Goal: Transaction & Acquisition: Book appointment/travel/reservation

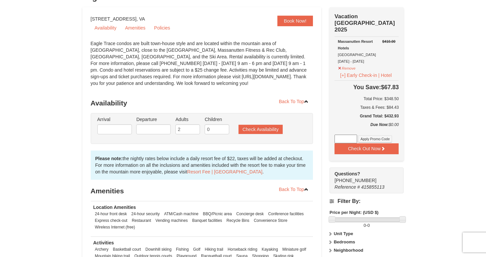
scroll to position [37, 0]
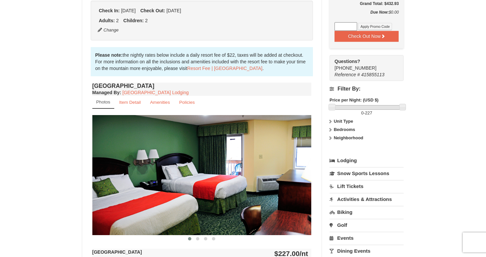
scroll to position [221, 0]
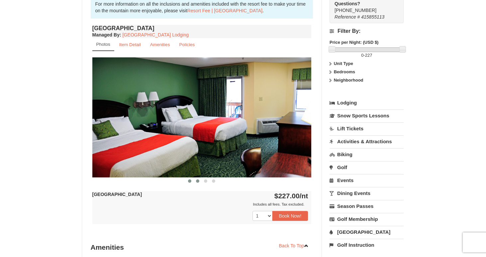
click at [198, 179] on button at bounding box center [198, 181] width 8 height 7
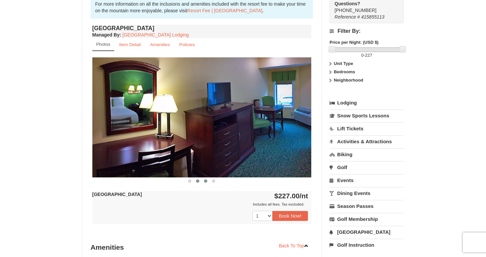
click at [205, 181] on span at bounding box center [205, 181] width 3 height 3
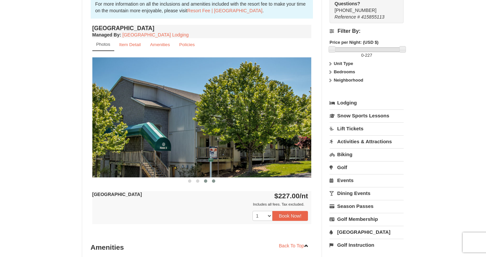
click at [212, 181] on span at bounding box center [213, 181] width 3 height 3
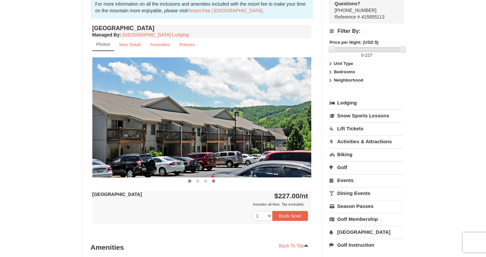
click at [191, 183] on button at bounding box center [190, 181] width 8 height 7
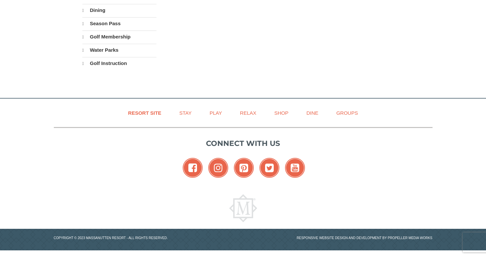
select select "9"
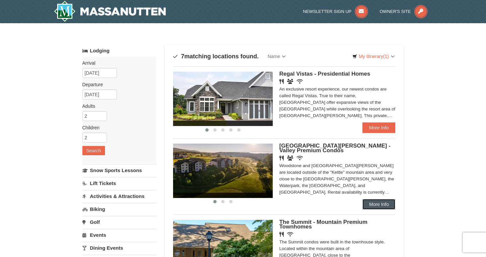
click at [374, 207] on link "More Info" at bounding box center [378, 204] width 33 height 11
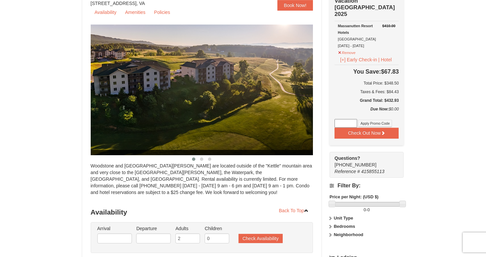
scroll to position [72, 0]
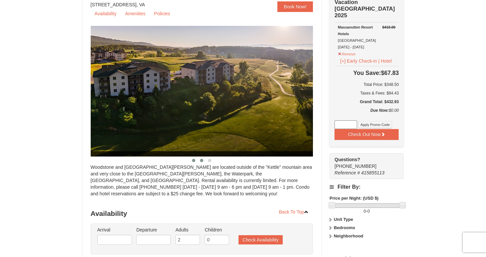
click at [201, 161] on span at bounding box center [201, 160] width 3 height 3
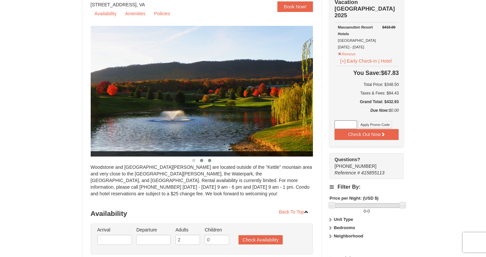
click at [208, 161] on span at bounding box center [209, 160] width 3 height 3
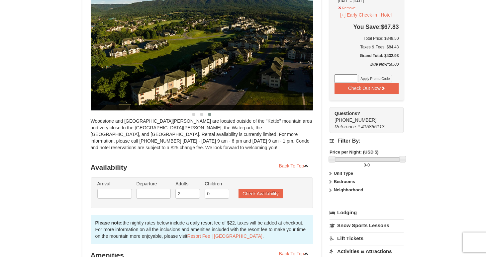
scroll to position [129, 0]
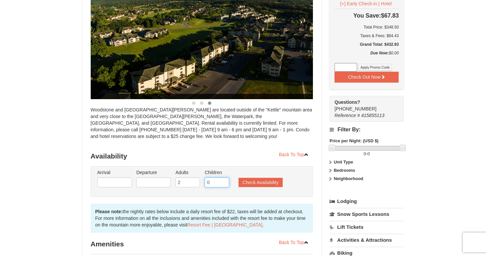
click at [217, 182] on input "0" at bounding box center [216, 183] width 25 height 10
click at [225, 181] on input "1" at bounding box center [216, 183] width 25 height 10
type input "2"
click at [225, 181] on input "2" at bounding box center [216, 183] width 25 height 10
click at [116, 186] on input "text" at bounding box center [114, 183] width 35 height 10
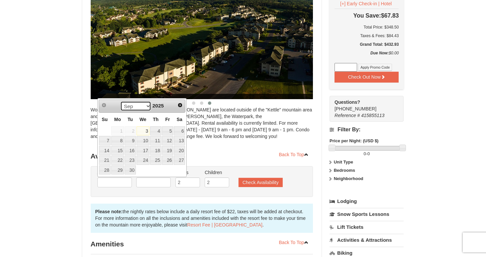
click at [148, 107] on select "Sep Oct Nov Dec" at bounding box center [135, 106] width 31 height 10
click at [168, 160] on link "24" at bounding box center [167, 160] width 11 height 9
type input "[DATE]"
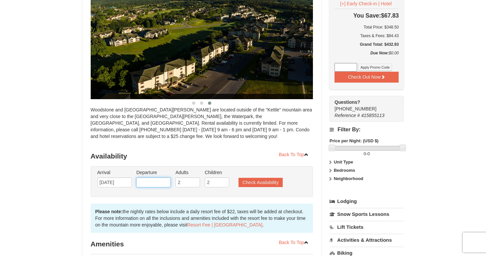
click at [154, 183] on input "text" at bounding box center [153, 183] width 35 height 10
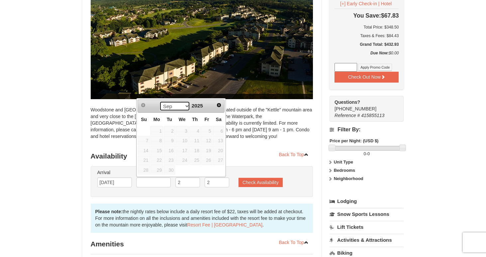
click at [184, 106] on select "Sep Oct Nov Dec" at bounding box center [174, 106] width 31 height 10
click at [145, 171] on link "26" at bounding box center [144, 170] width 12 height 9
type input "[DATE]"
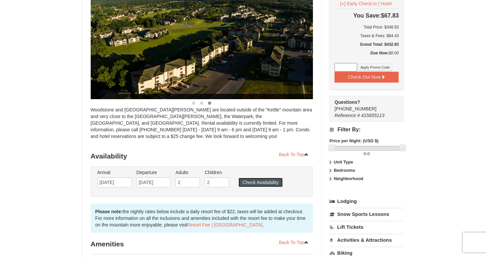
click at [256, 181] on button "Check Availability" at bounding box center [260, 182] width 44 height 9
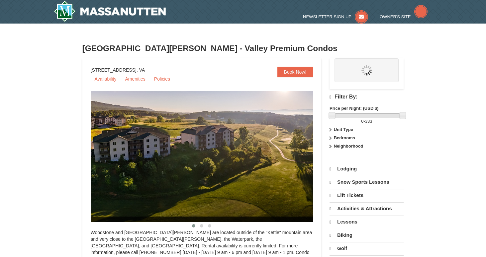
select select "9"
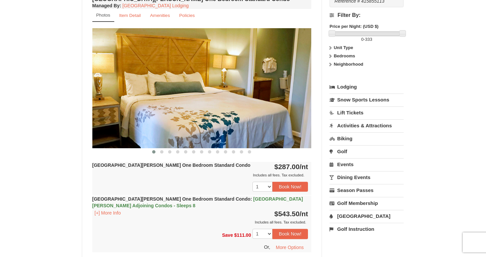
scroll to position [238, 0]
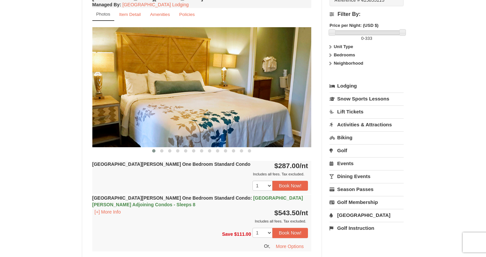
click at [274, 198] on span "Casa de Campo Adjoining Condos - Sleeps 8" at bounding box center [197, 201] width 210 height 12
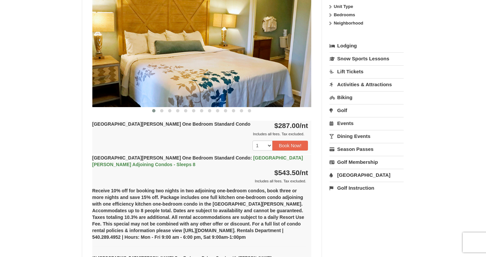
scroll to position [269, 0]
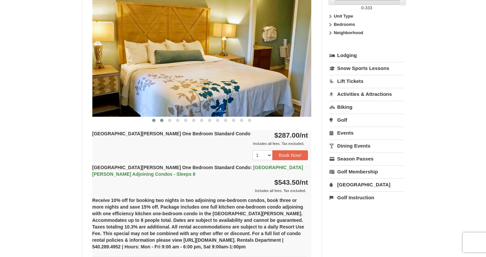
click at [161, 119] on span at bounding box center [161, 120] width 3 height 3
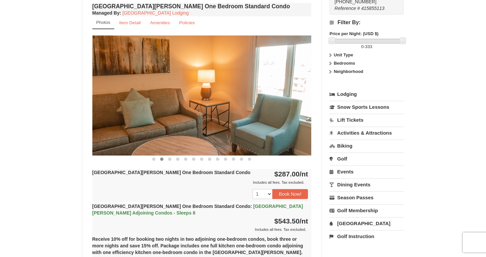
scroll to position [218, 0]
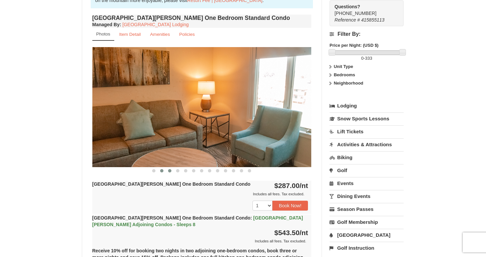
click at [169, 172] on span at bounding box center [169, 170] width 3 height 3
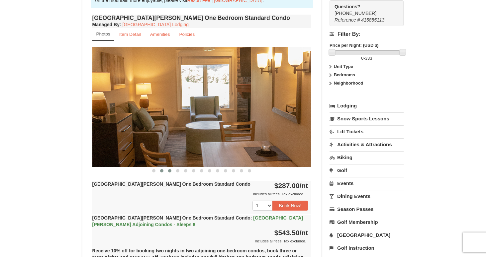
click at [162, 171] on span at bounding box center [161, 170] width 3 height 3
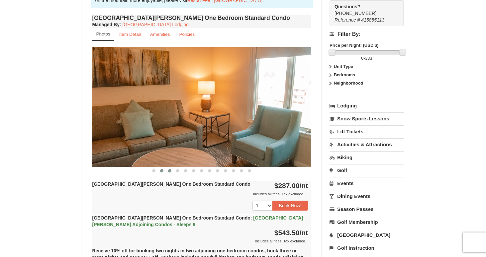
click at [168, 171] on span at bounding box center [169, 170] width 3 height 3
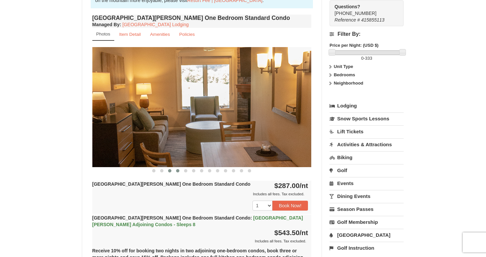
click at [176, 170] on button at bounding box center [178, 171] width 8 height 7
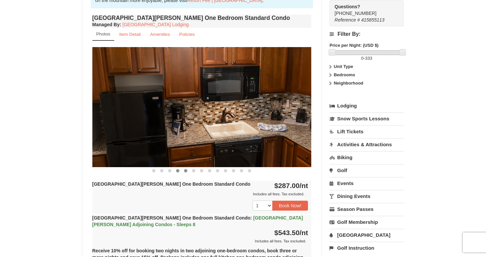
click at [186, 171] on span at bounding box center [185, 170] width 3 height 3
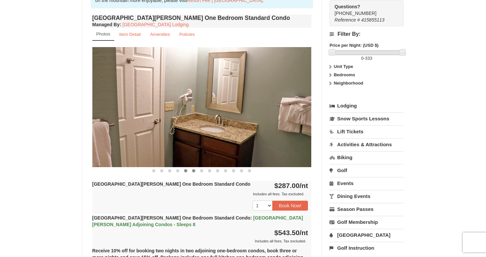
click at [193, 171] on span at bounding box center [193, 170] width 3 height 3
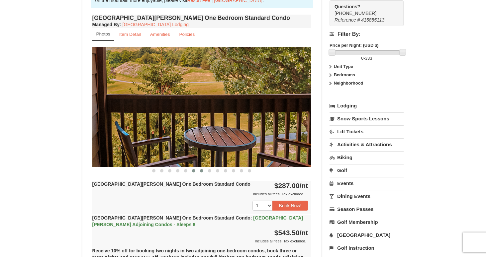
click at [200, 172] on span at bounding box center [201, 170] width 3 height 3
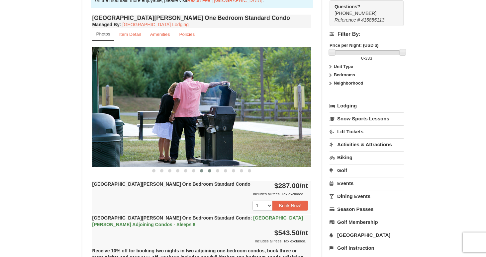
click at [207, 171] on button at bounding box center [209, 171] width 8 height 7
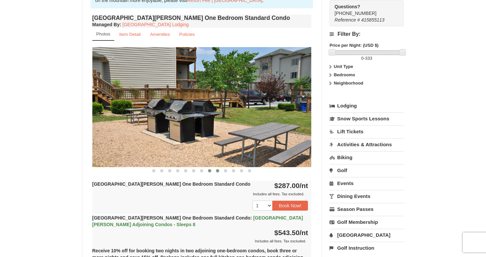
click at [216, 171] on span at bounding box center [217, 170] width 3 height 3
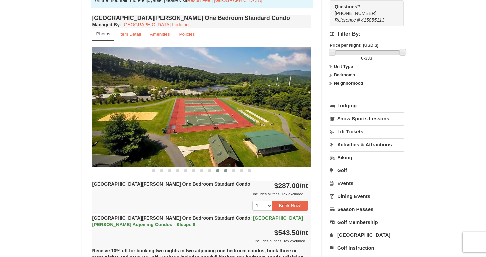
click at [224, 171] on span at bounding box center [225, 170] width 3 height 3
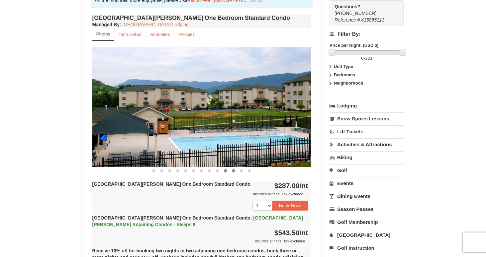
click at [232, 171] on span at bounding box center [233, 170] width 3 height 3
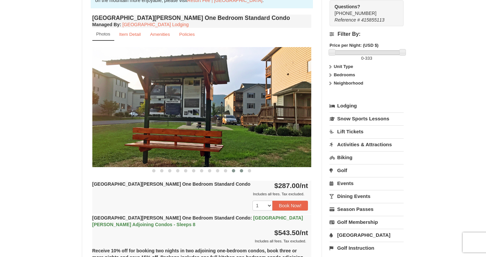
click at [240, 170] on span at bounding box center [241, 170] width 3 height 3
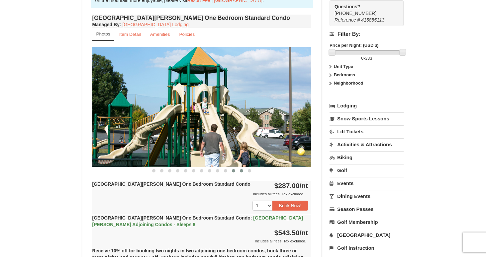
click at [233, 172] on span at bounding box center [233, 170] width 3 height 3
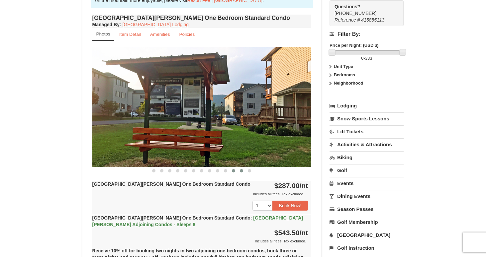
click at [239, 171] on button at bounding box center [241, 171] width 8 height 7
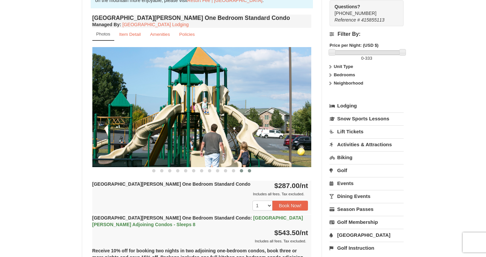
click at [248, 171] on span at bounding box center [249, 170] width 3 height 3
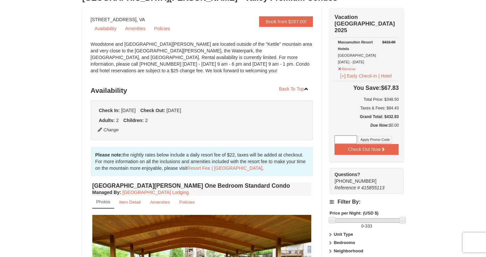
scroll to position [0, 0]
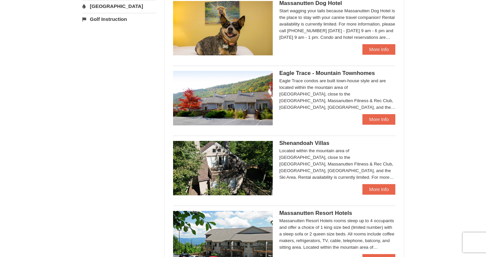
scroll to position [250, 0]
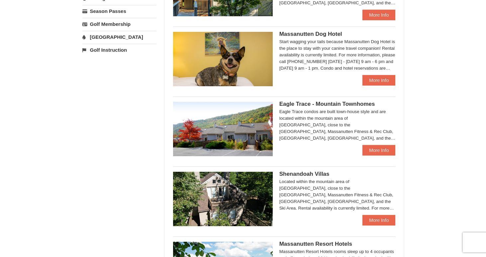
click at [261, 120] on img at bounding box center [223, 129] width 100 height 54
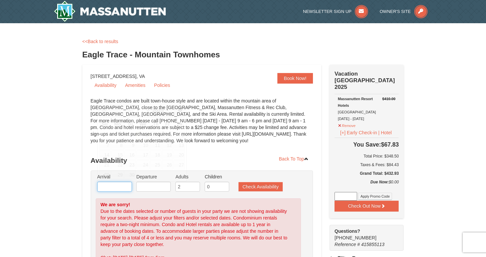
click at [126, 186] on input "text" at bounding box center [114, 187] width 35 height 10
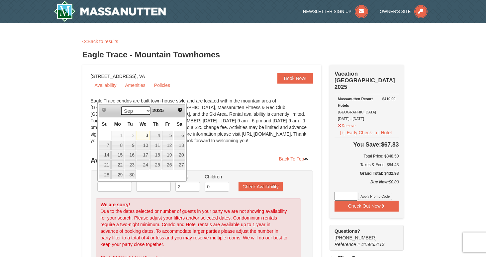
click at [145, 110] on select "Sep Oct Nov Dec" at bounding box center [135, 111] width 31 height 10
click at [169, 164] on link "24" at bounding box center [167, 164] width 11 height 9
type input "[DATE]"
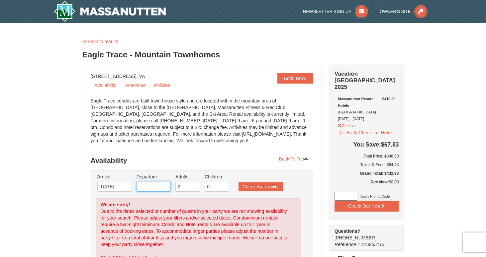
click at [161, 187] on input "text" at bounding box center [153, 187] width 35 height 10
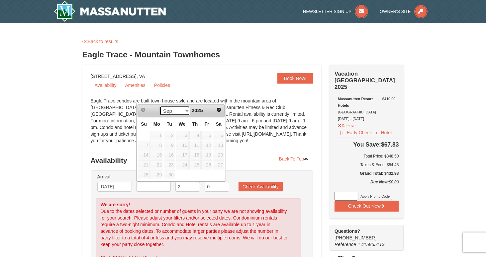
click at [185, 110] on select "Sep Oct Nov Dec" at bounding box center [174, 111] width 31 height 10
click at [147, 174] on link "26" at bounding box center [144, 174] width 12 height 9
type input "[DATE]"
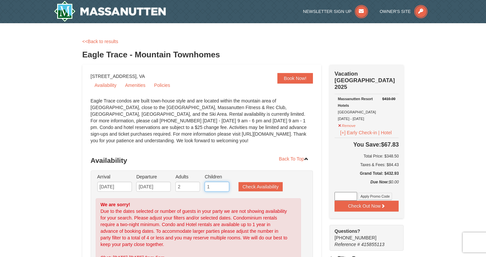
click at [224, 186] on input "1" at bounding box center [216, 187] width 25 height 10
type input "2"
click at [224, 186] on input "2" at bounding box center [216, 187] width 25 height 10
click at [195, 184] on input "3" at bounding box center [187, 187] width 25 height 10
type input "4"
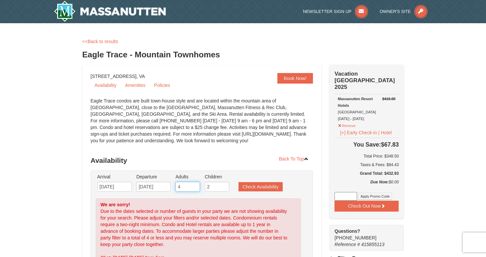
click at [195, 184] on input "4" at bounding box center [187, 187] width 25 height 10
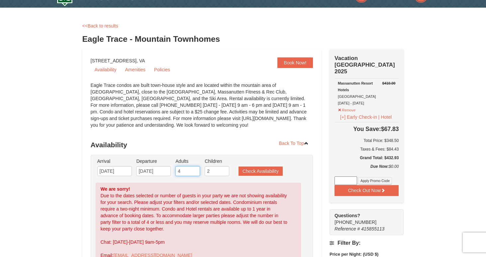
scroll to position [17, 0]
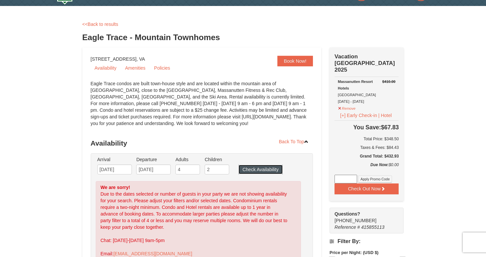
click at [256, 169] on button "Check Availability" at bounding box center [260, 169] width 44 height 9
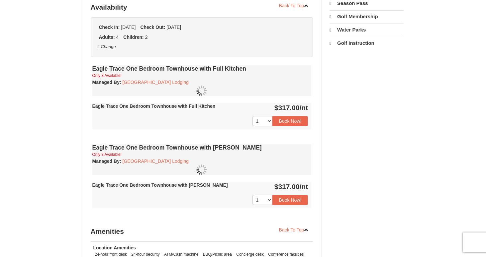
scroll to position [147, 0]
select select "9"
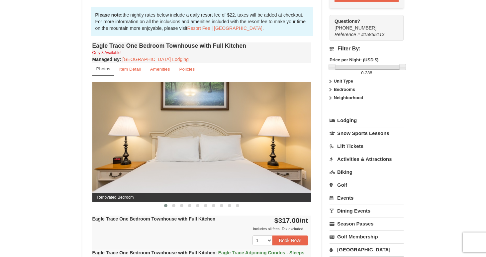
scroll to position [207, 0]
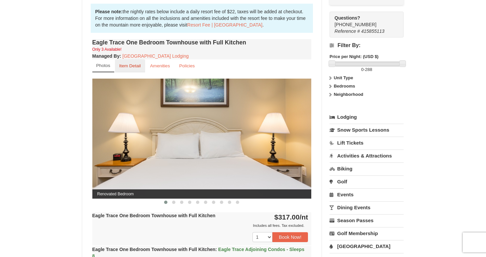
click at [122, 66] on small "Item Detail" at bounding box center [130, 65] width 22 height 5
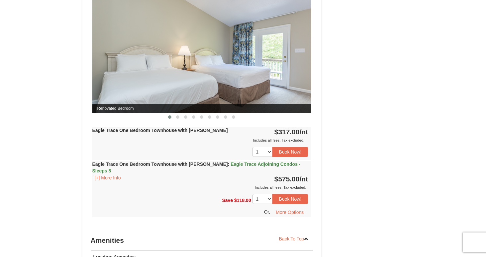
scroll to position [490, 0]
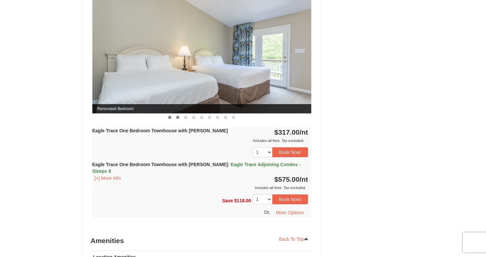
click at [178, 116] on span at bounding box center [177, 117] width 3 height 3
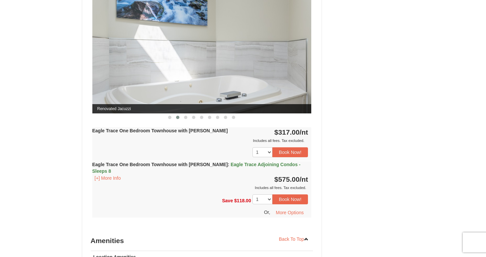
scroll to position [451, 0]
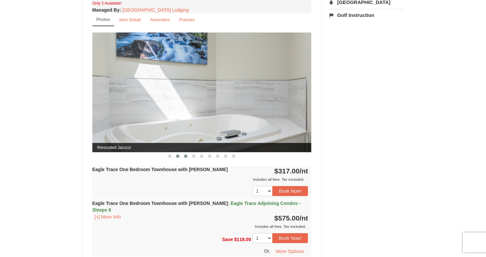
click at [186, 156] on span at bounding box center [185, 156] width 3 height 3
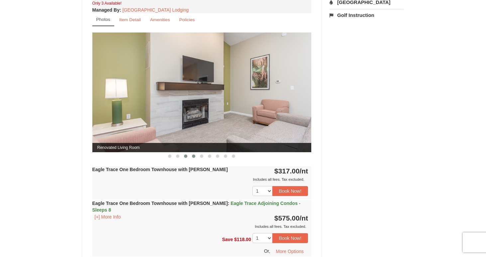
click at [193, 155] on span at bounding box center [193, 156] width 3 height 3
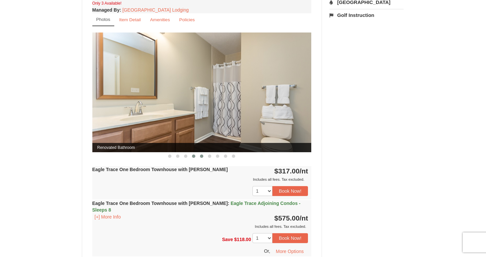
click at [200, 155] on span at bounding box center [201, 156] width 3 height 3
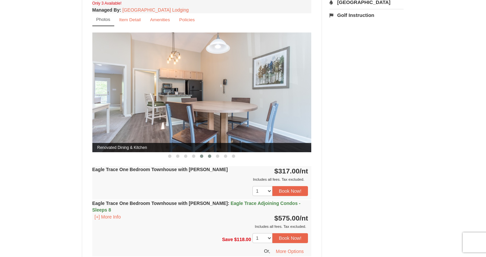
click at [211, 156] on button at bounding box center [209, 156] width 8 height 7
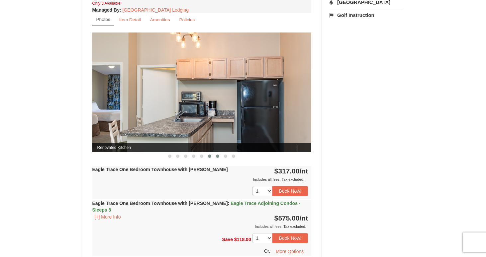
click at [216, 156] on span at bounding box center [217, 156] width 3 height 3
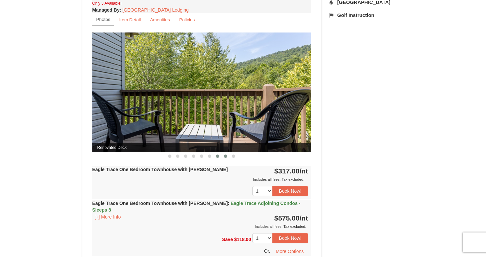
click at [223, 156] on button at bounding box center [225, 156] width 8 height 7
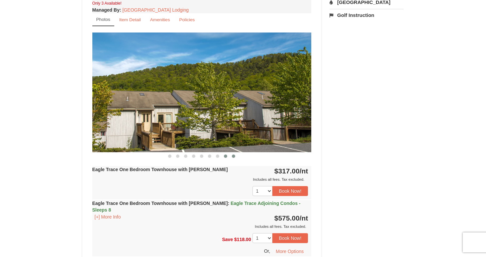
click at [231, 156] on button at bounding box center [233, 156] width 8 height 7
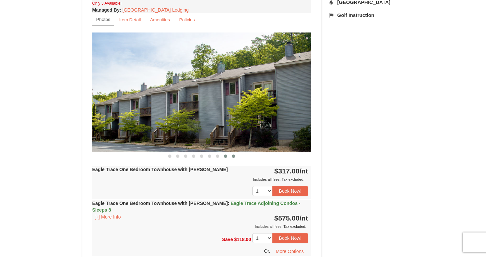
click at [224, 156] on span at bounding box center [225, 156] width 3 height 3
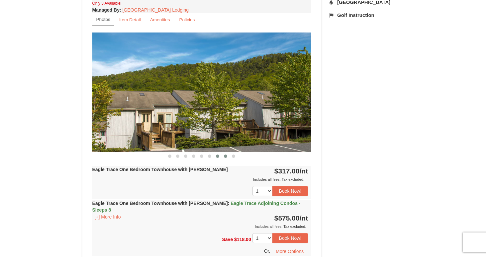
click at [217, 156] on span at bounding box center [217, 156] width 3 height 3
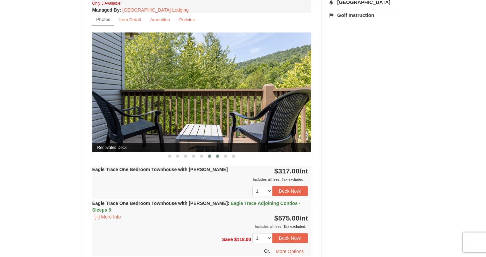
click at [210, 156] on span at bounding box center [209, 156] width 3 height 3
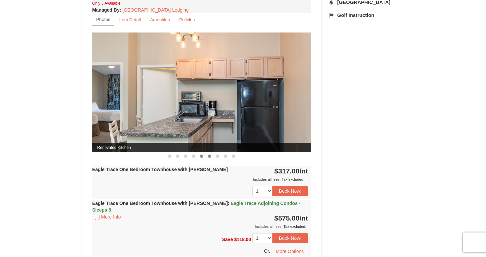
click at [201, 156] on span at bounding box center [201, 156] width 3 height 3
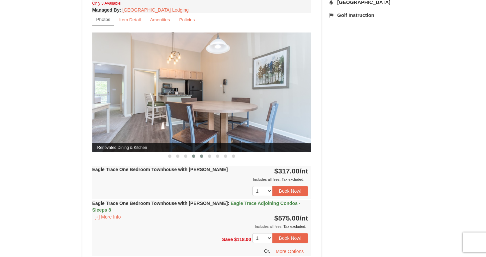
click at [194, 156] on span at bounding box center [193, 156] width 3 height 3
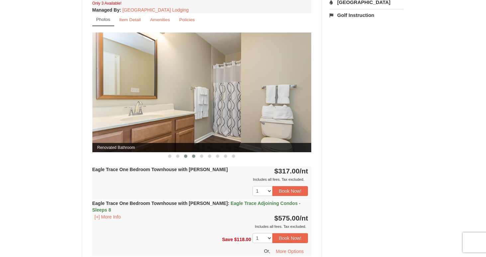
click at [185, 156] on span at bounding box center [185, 156] width 3 height 3
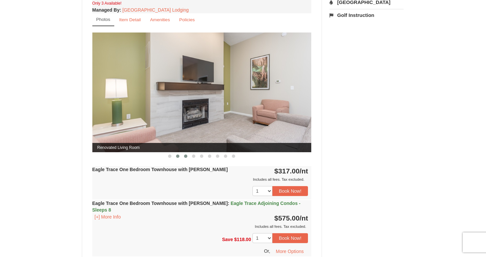
click at [178, 156] on span at bounding box center [177, 156] width 3 height 3
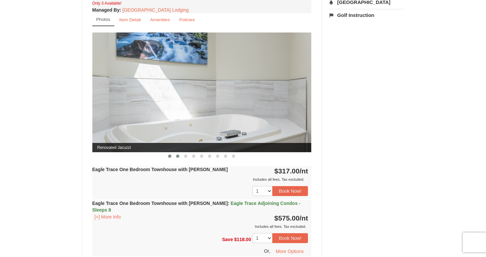
click at [170, 157] on span at bounding box center [169, 156] width 3 height 3
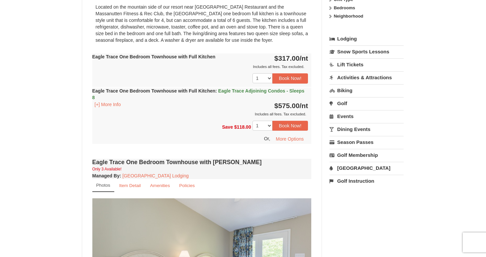
scroll to position [0, 0]
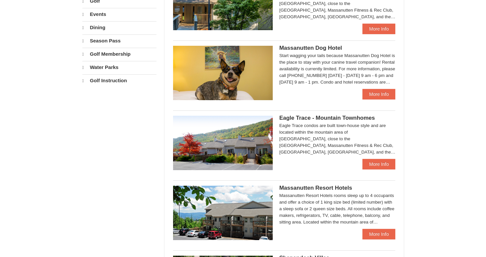
select select "9"
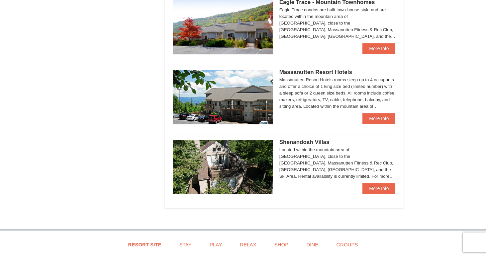
scroll to position [371, 0]
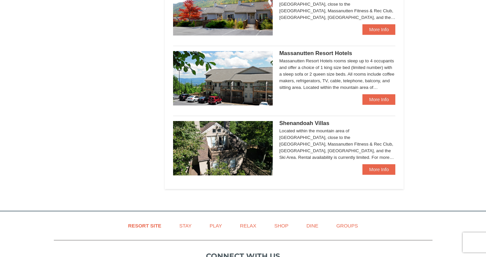
click at [263, 145] on img at bounding box center [223, 148] width 100 height 54
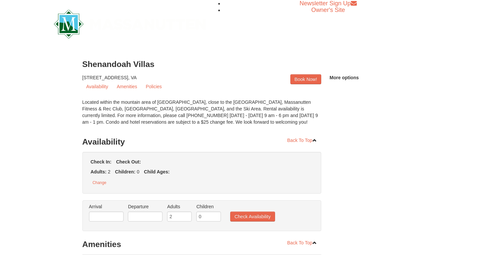
type input "4"
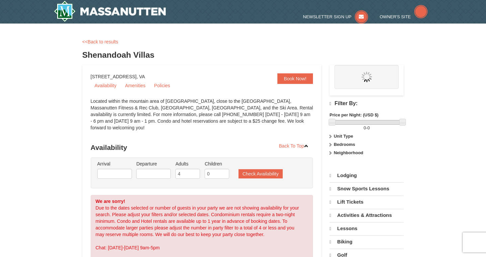
select select "9"
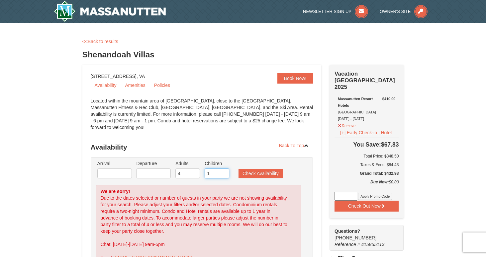
click at [224, 169] on input "1" at bounding box center [216, 174] width 25 height 10
type input "2"
click at [224, 169] on input "2" at bounding box center [216, 174] width 25 height 10
click at [257, 169] on button "Check Availability" at bounding box center [260, 173] width 44 height 9
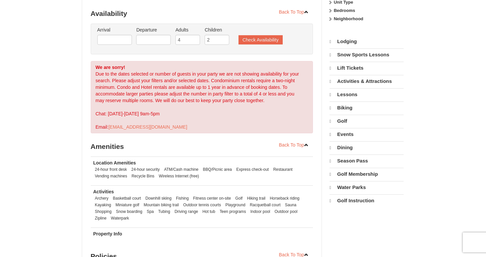
select select "9"
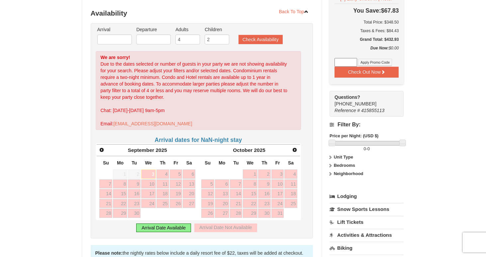
scroll to position [25, 0]
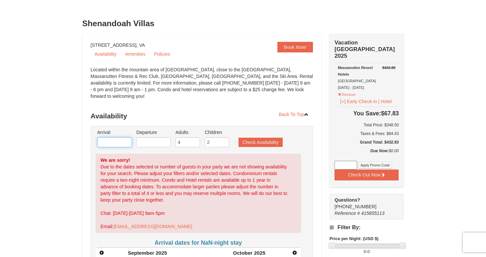
click at [123, 137] on input "text" at bounding box center [114, 142] width 35 height 10
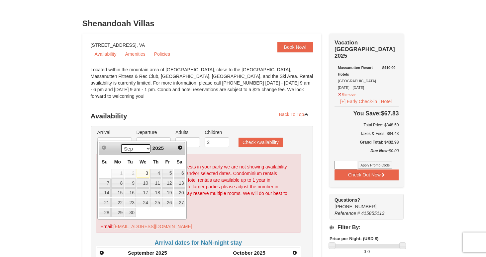
click at [146, 148] on select "Sep Oct Nov Dec" at bounding box center [135, 149] width 31 height 10
click at [170, 204] on link "24" at bounding box center [167, 202] width 11 height 9
type input "[DATE]"
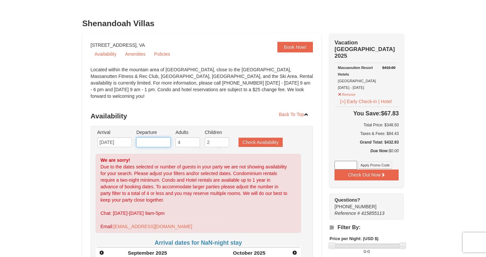
click at [150, 137] on input "text" at bounding box center [153, 142] width 35 height 10
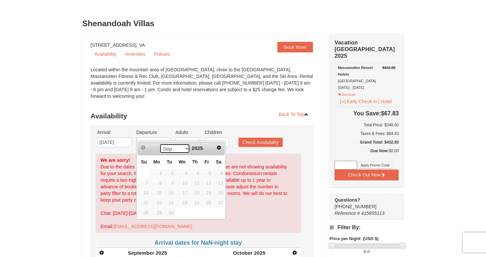
click at [186, 146] on select "Sep Oct Nov Dec" at bounding box center [174, 149] width 31 height 10
click at [147, 212] on link "26" at bounding box center [144, 212] width 12 height 9
type input "[DATE]"
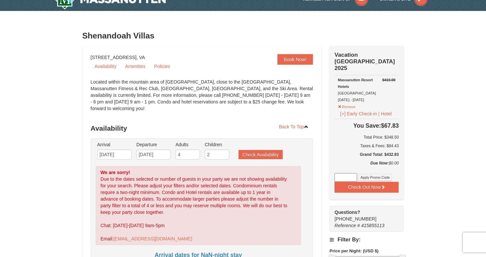
scroll to position [9, 0]
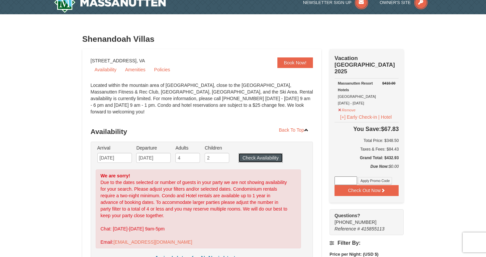
click at [251, 153] on button "Check Availability" at bounding box center [260, 157] width 44 height 9
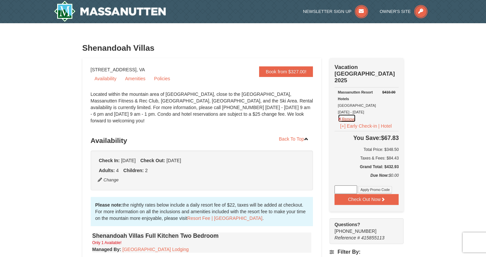
click at [344, 114] on button "Remove" at bounding box center [347, 118] width 18 height 8
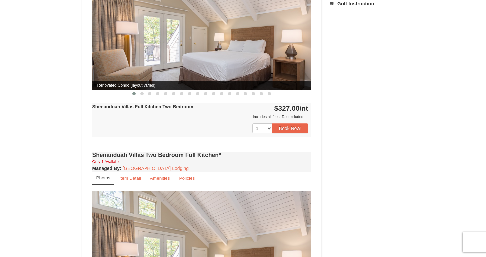
scroll to position [241, 0]
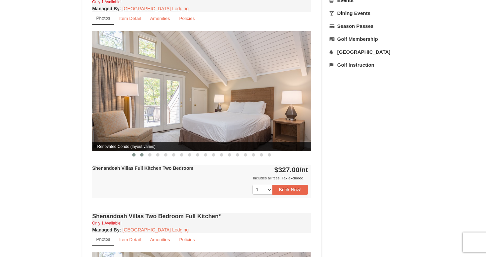
click at [141, 153] on span at bounding box center [141, 154] width 3 height 3
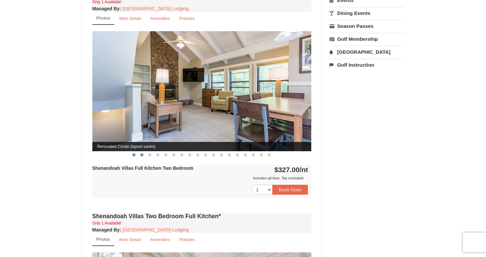
click at [133, 153] on span at bounding box center [133, 154] width 3 height 3
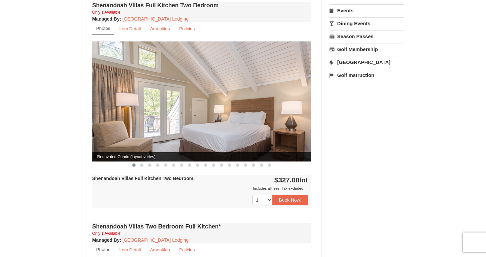
scroll to position [229, 0]
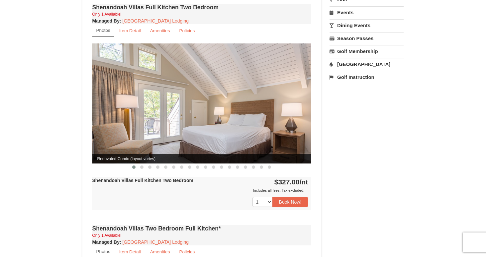
click at [138, 104] on img at bounding box center [201, 103] width 219 height 120
click at [141, 166] on span at bounding box center [141, 167] width 3 height 3
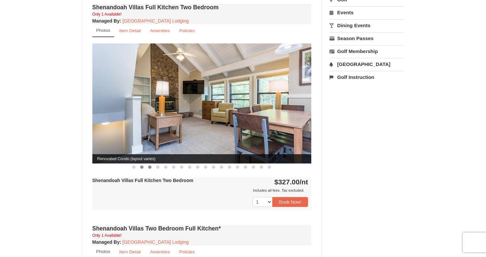
click at [149, 166] on span at bounding box center [149, 167] width 3 height 3
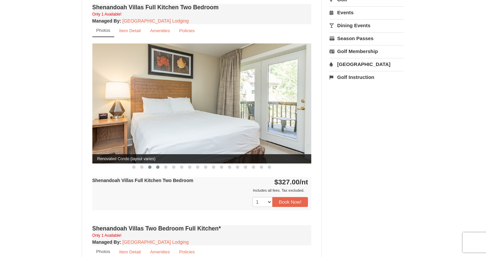
click at [157, 166] on span at bounding box center [157, 167] width 3 height 3
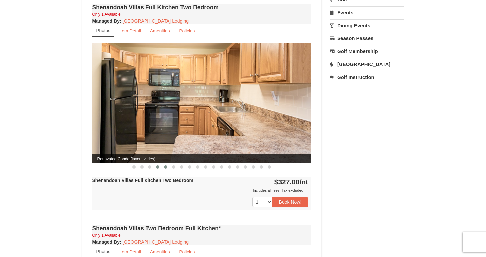
click at [163, 164] on button at bounding box center [166, 167] width 8 height 7
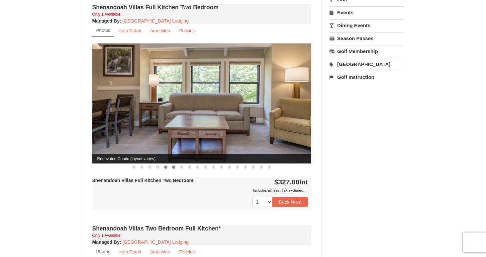
click at [173, 166] on span at bounding box center [173, 167] width 3 height 3
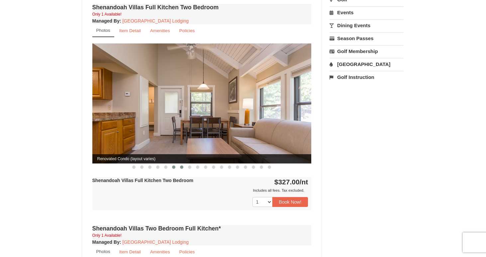
click at [183, 166] on span at bounding box center [181, 167] width 3 height 3
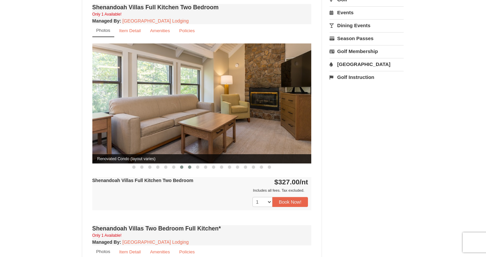
click at [188, 166] on span at bounding box center [189, 167] width 3 height 3
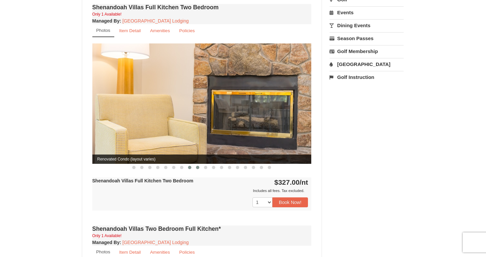
click at [196, 166] on span at bounding box center [197, 167] width 3 height 3
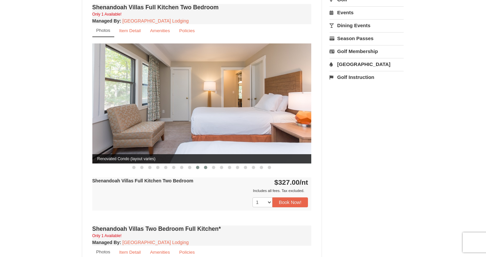
click at [206, 166] on span at bounding box center [205, 167] width 3 height 3
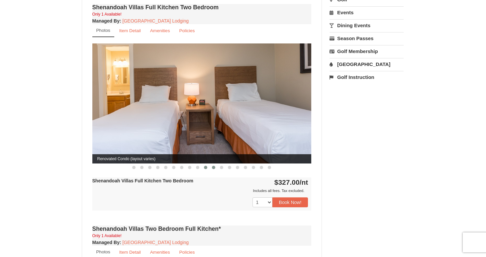
click at [212, 166] on span at bounding box center [213, 167] width 3 height 3
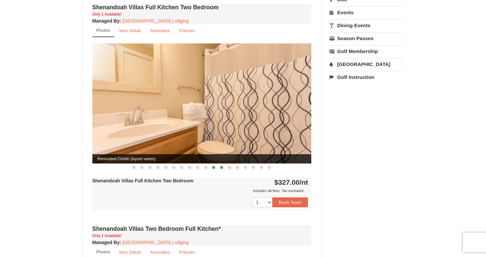
click at [222, 166] on span at bounding box center [221, 167] width 3 height 3
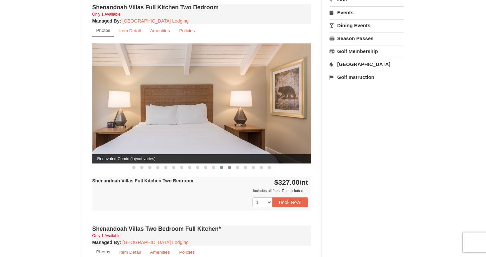
click at [228, 166] on span at bounding box center [229, 167] width 3 height 3
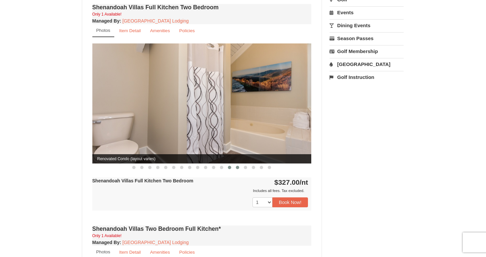
click at [236, 166] on span at bounding box center [237, 167] width 3 height 3
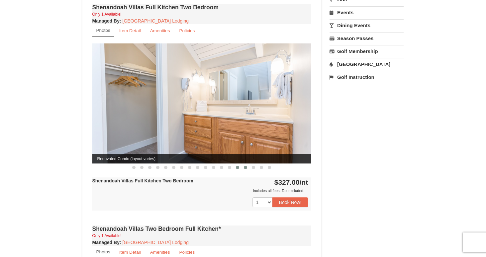
click at [245, 166] on span at bounding box center [245, 167] width 3 height 3
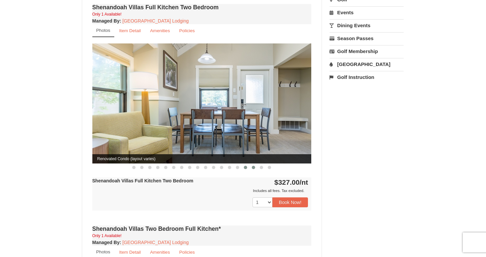
click at [252, 166] on span at bounding box center [253, 167] width 3 height 3
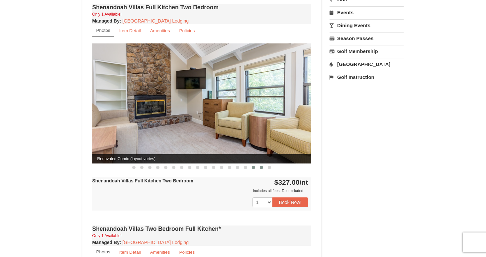
click at [263, 164] on button at bounding box center [261, 167] width 8 height 7
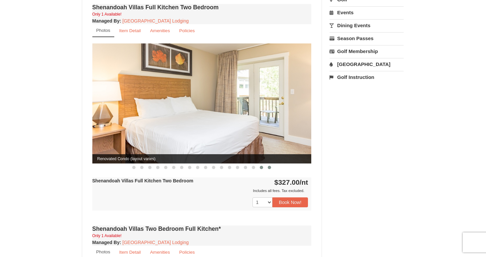
click at [268, 166] on span at bounding box center [269, 167] width 3 height 3
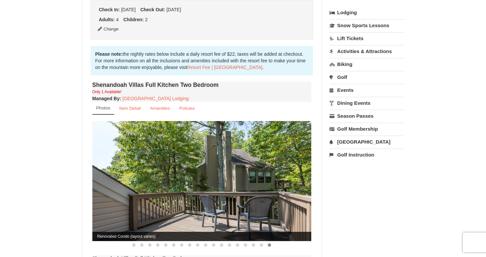
scroll to position [166, 0]
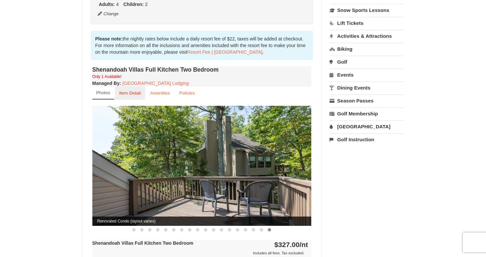
click at [137, 91] on small "Item Detail" at bounding box center [130, 93] width 22 height 5
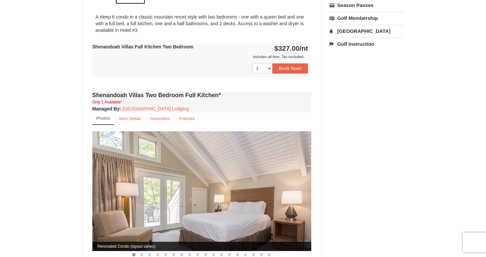
scroll to position [330, 0]
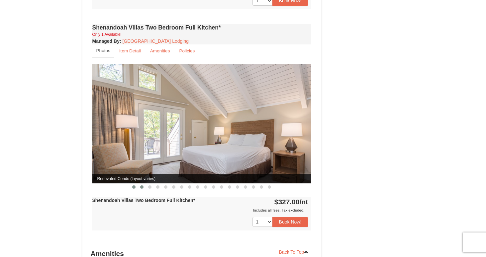
click at [142, 186] on span at bounding box center [141, 187] width 3 height 3
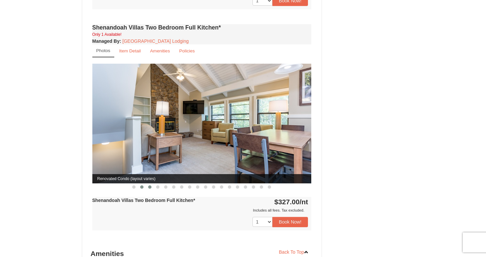
click at [150, 186] on span at bounding box center [149, 187] width 3 height 3
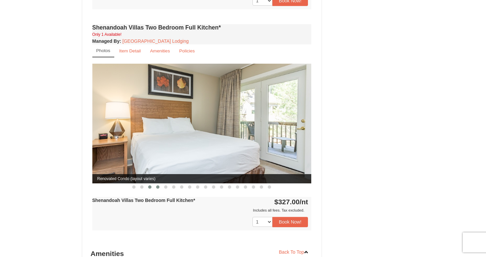
click at [155, 184] on button at bounding box center [158, 187] width 8 height 7
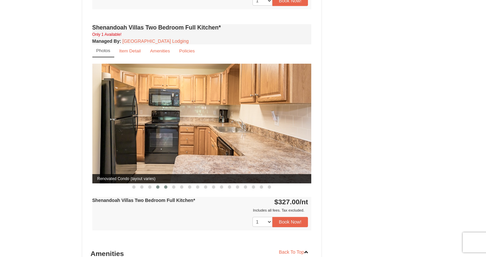
click at [166, 186] on span at bounding box center [165, 187] width 3 height 3
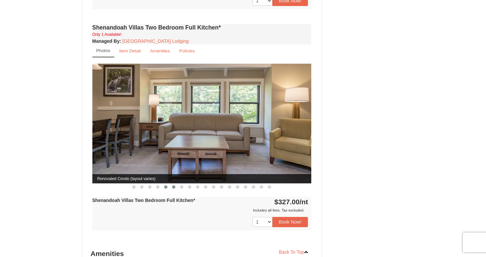
click at [172, 186] on span at bounding box center [173, 187] width 3 height 3
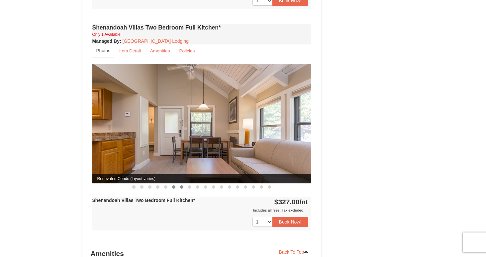
click at [182, 186] on span at bounding box center [181, 187] width 3 height 3
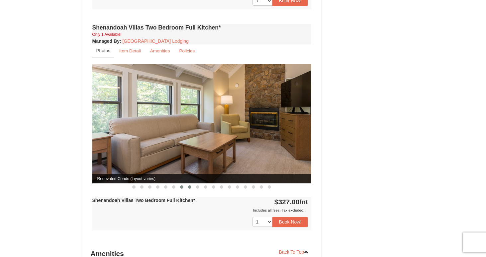
click at [192, 184] on button at bounding box center [190, 187] width 8 height 7
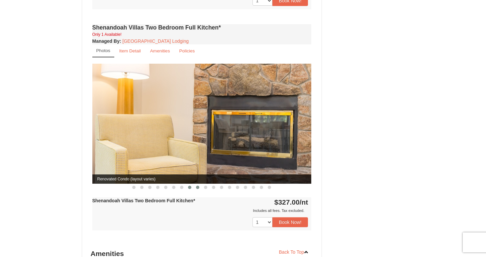
click at [194, 184] on button at bounding box center [198, 187] width 8 height 7
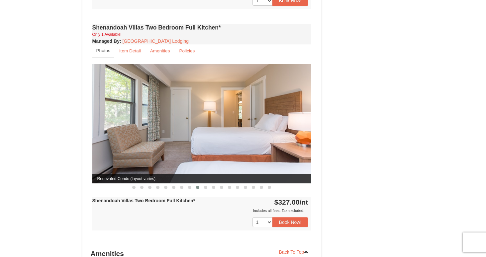
click at [200, 184] on button at bounding box center [198, 187] width 8 height 7
click at [207, 184] on button at bounding box center [205, 187] width 8 height 7
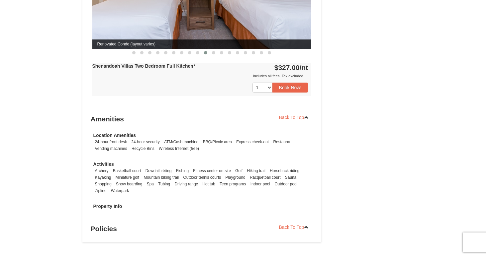
scroll to position [462, 0]
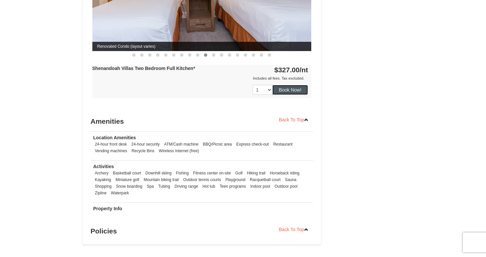
click at [285, 85] on button "Book Now!" at bounding box center [290, 90] width 36 height 10
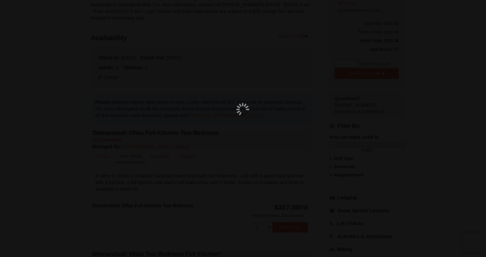
scroll to position [58, 0]
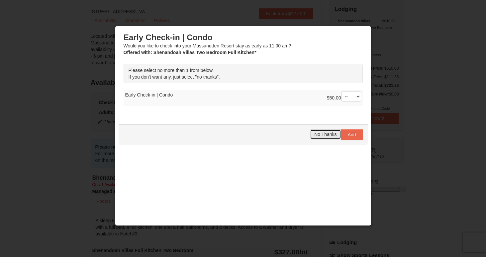
click at [328, 132] on span "No Thanks" at bounding box center [325, 134] width 22 height 5
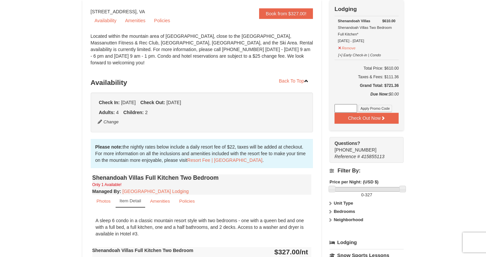
scroll to position [21, 0]
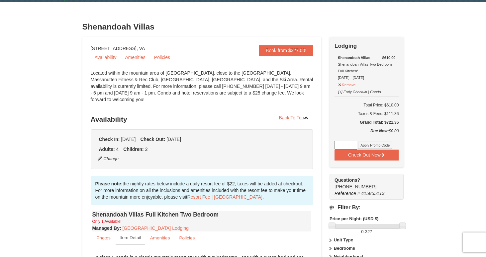
click at [346, 145] on input at bounding box center [345, 145] width 23 height 9
type input "TwoTimesin25"
click at [368, 145] on button "Apply Promo Code" at bounding box center [375, 145] width 34 height 7
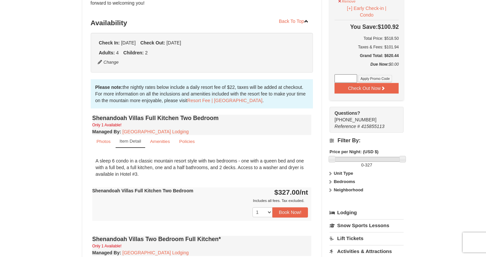
scroll to position [0, 0]
